Goal: Transaction & Acquisition: Purchase product/service

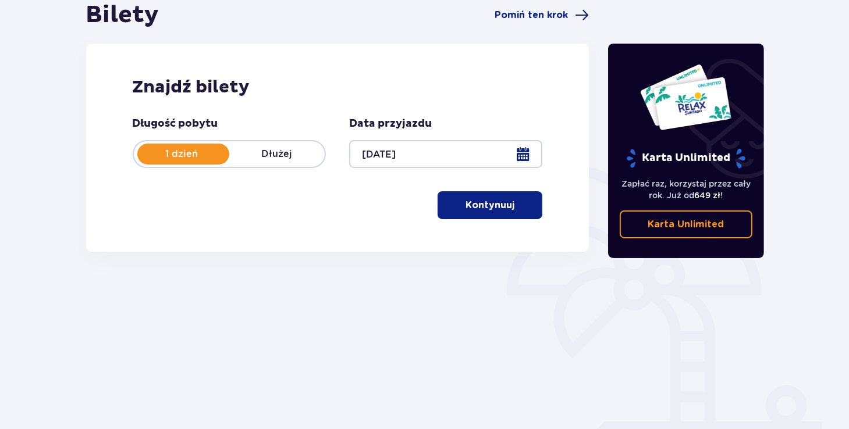
scroll to position [163, 0]
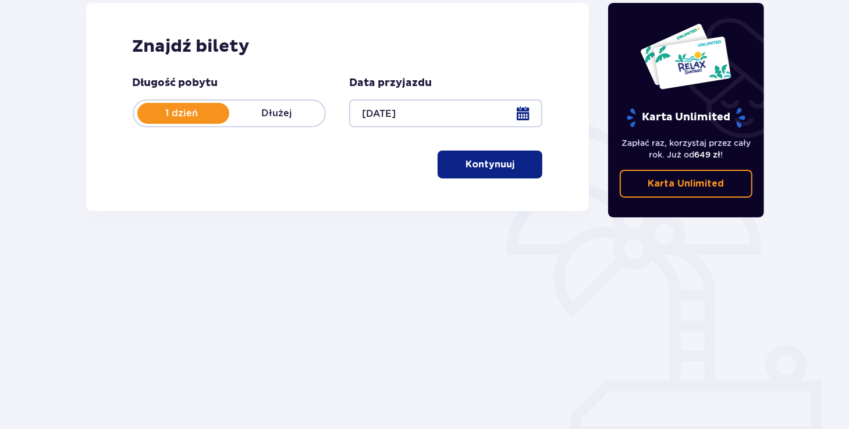
click at [536, 172] on button "Kontynuuj" at bounding box center [489, 165] width 105 height 28
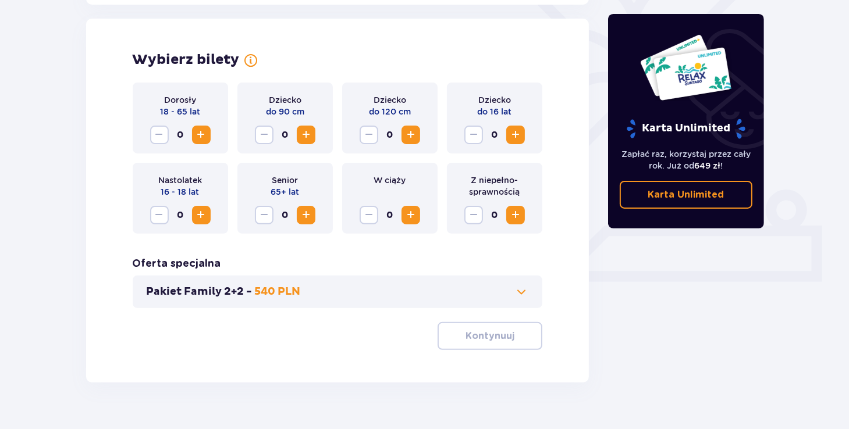
scroll to position [323, 0]
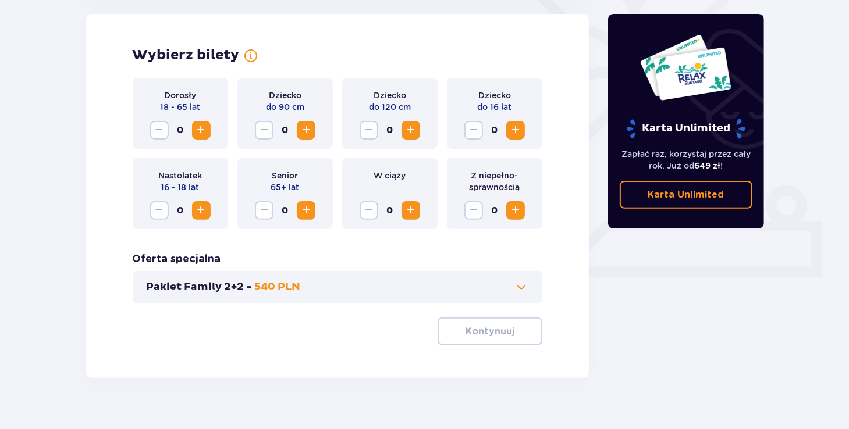
click at [521, 287] on span at bounding box center [521, 287] width 14 height 14
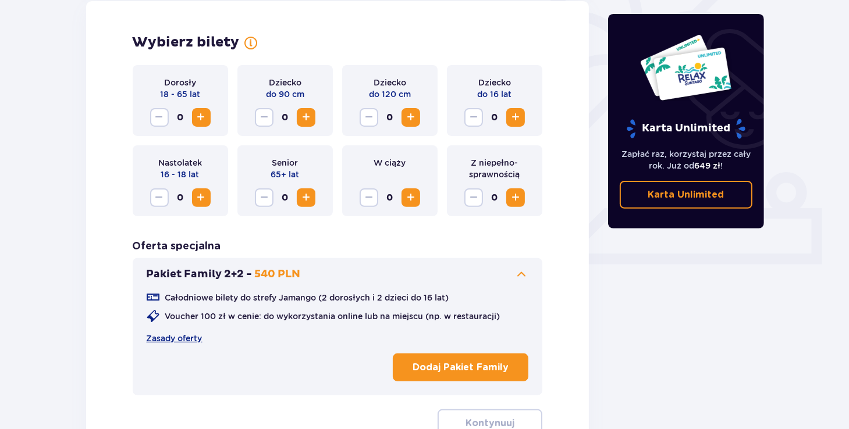
scroll to position [337, 0]
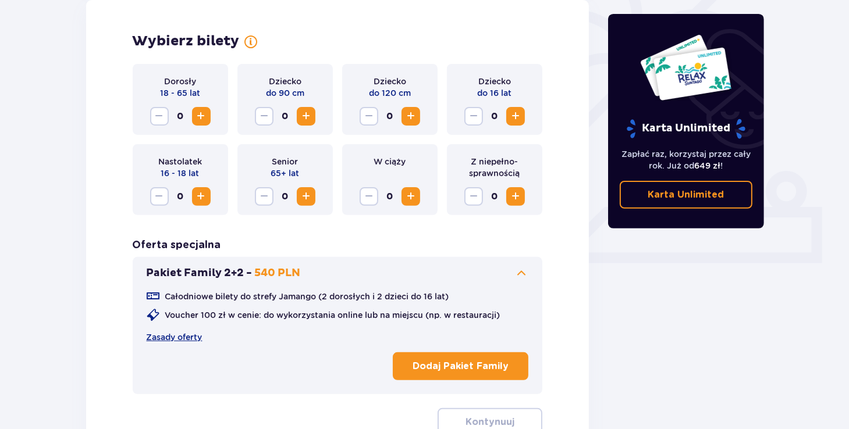
click at [522, 279] on span at bounding box center [521, 273] width 14 height 14
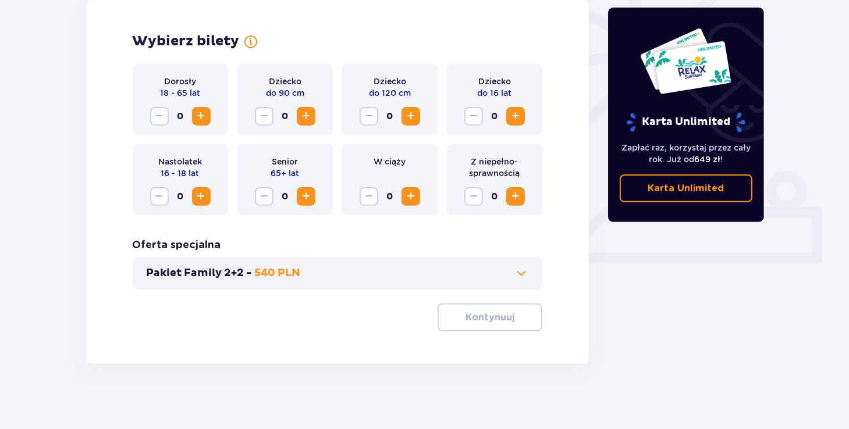
click at [199, 109] on span "Increase" at bounding box center [201, 116] width 14 height 14
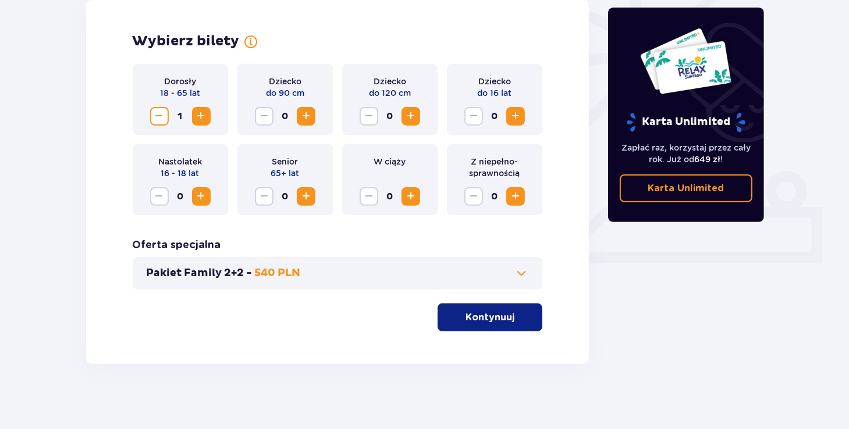
click at [199, 109] on span "Increase" at bounding box center [201, 116] width 14 height 14
click at [159, 112] on span "Decrease" at bounding box center [159, 116] width 14 height 14
click at [488, 319] on p "Kontynuuj" at bounding box center [489, 317] width 49 height 13
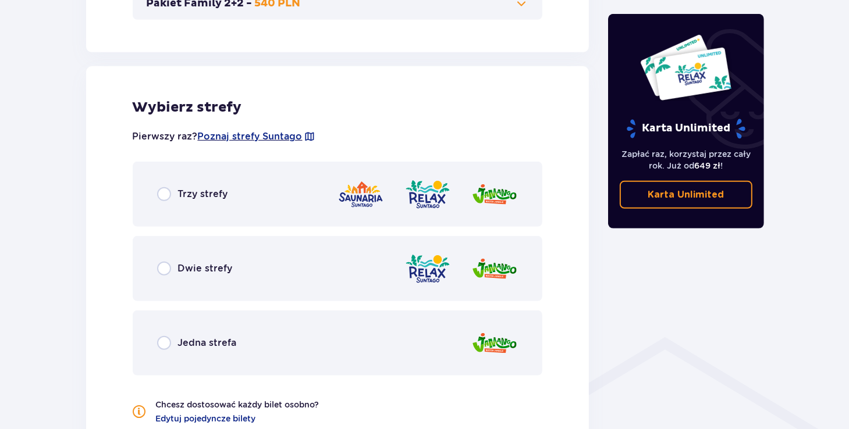
scroll to position [646, 0]
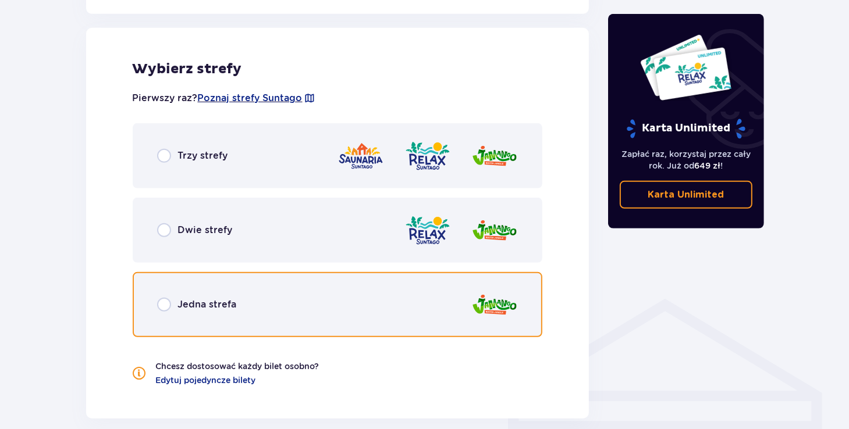
click at [163, 308] on input "radio" at bounding box center [164, 305] width 14 height 14
radio input "true"
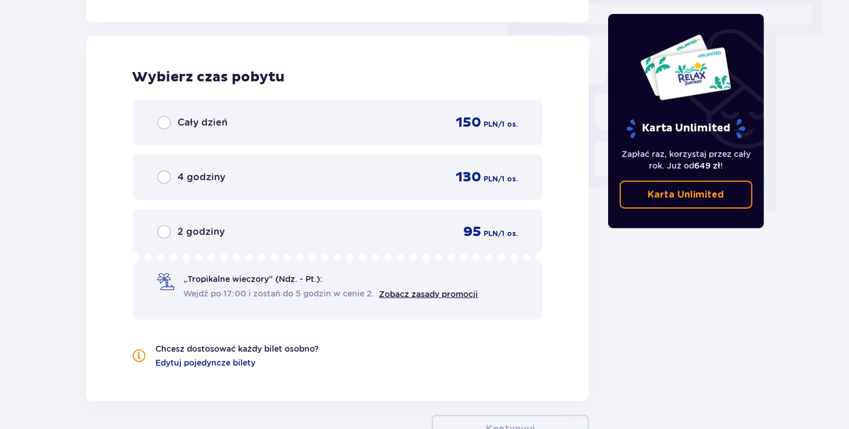
scroll to position [1050, 0]
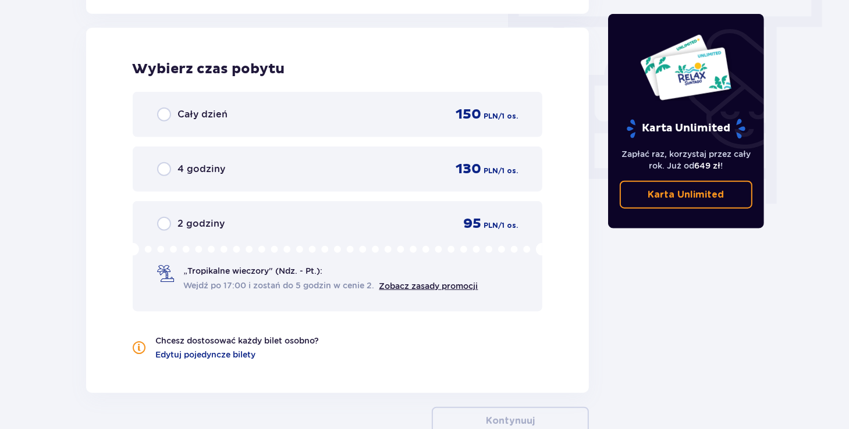
click at [369, 63] on p "Wybierz czas pobytu" at bounding box center [338, 68] width 410 height 17
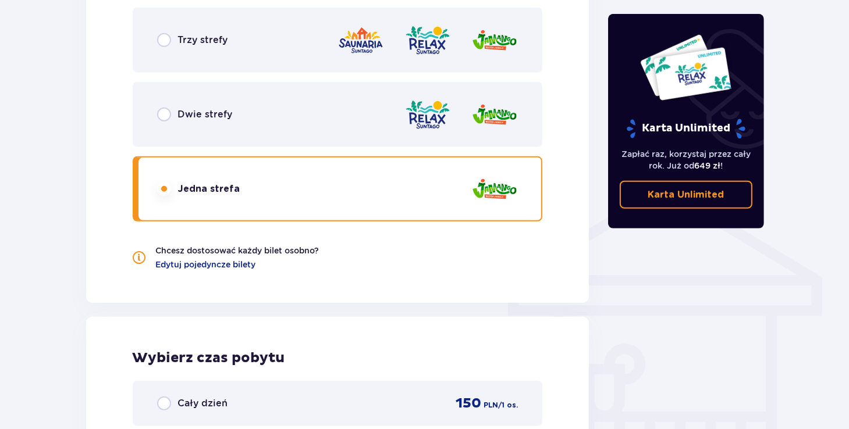
scroll to position [761, 0]
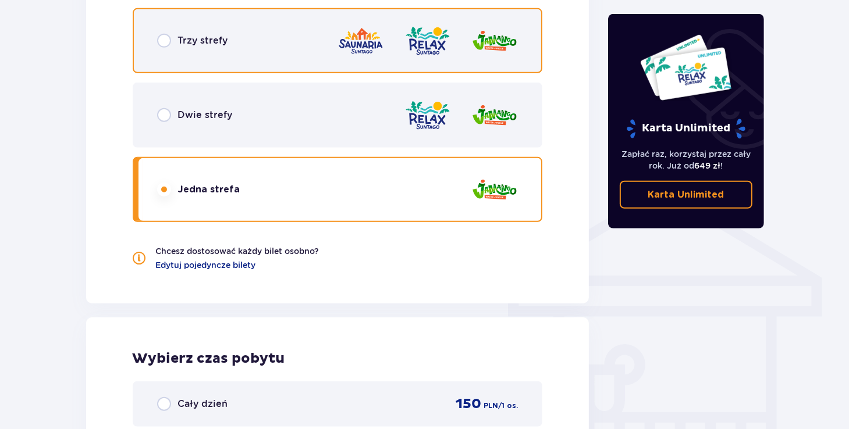
click at [165, 38] on input "radio" at bounding box center [164, 41] width 14 height 14
radio input "true"
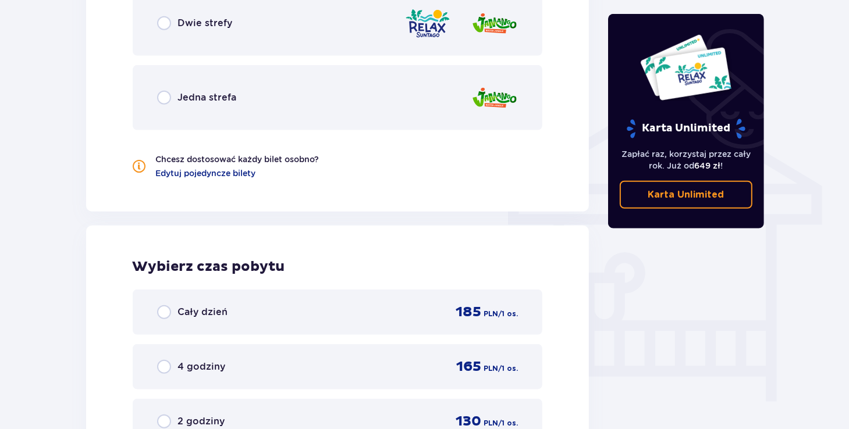
scroll to position [837, 0]
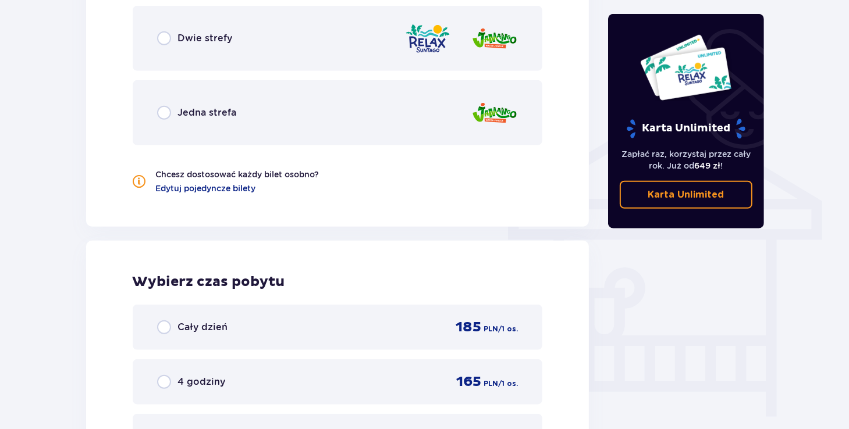
click at [172, 28] on div "Dwie strefy" at bounding box center [338, 38] width 410 height 65
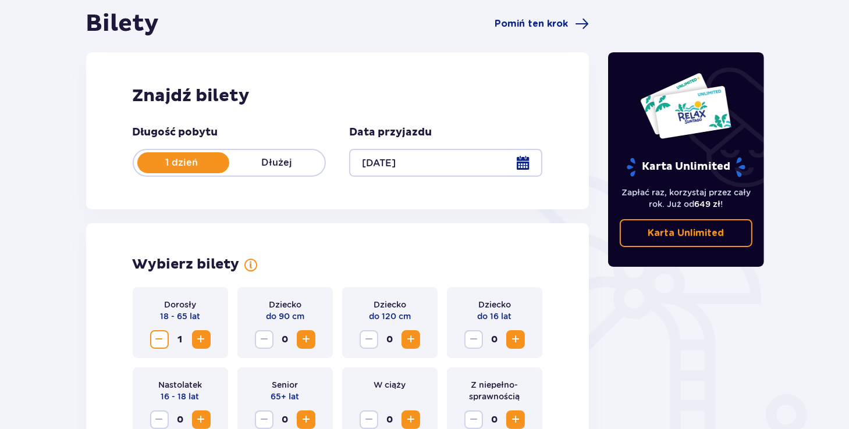
scroll to position [0, 0]
